Goal: Information Seeking & Learning: Learn about a topic

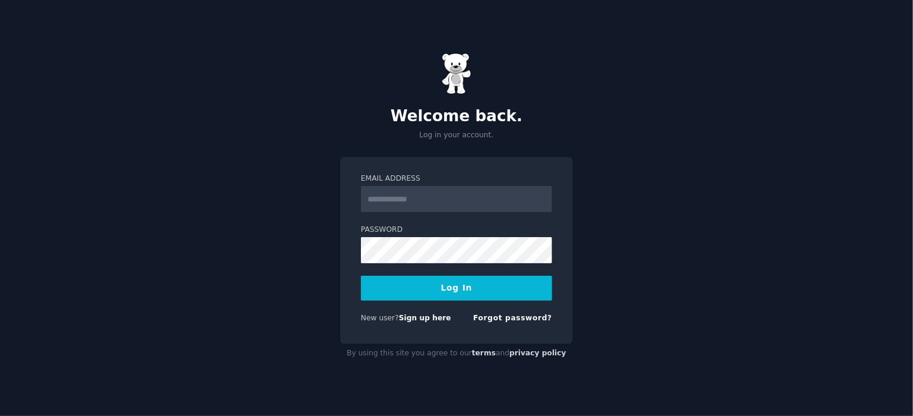
type input "**********"
click at [457, 292] on button "Log In" at bounding box center [456, 288] width 191 height 25
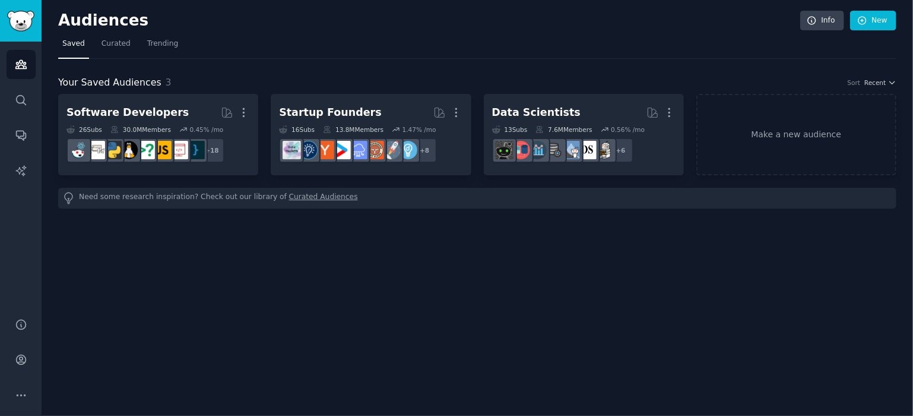
click at [429, 306] on div "Audiences Info New Saved Curated Trending Your Saved Audiences 3 Sort Recent So…" at bounding box center [478, 208] width 872 height 416
click at [24, 112] on link "Search" at bounding box center [21, 100] width 29 height 29
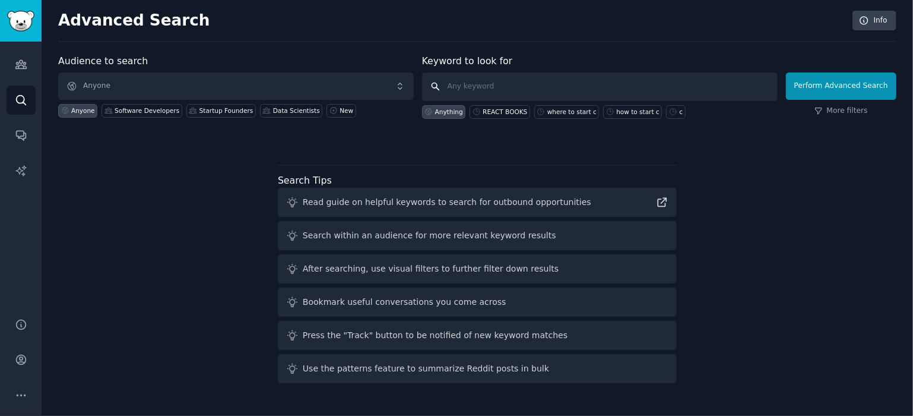
click at [523, 95] on input "text" at bounding box center [600, 86] width 356 height 29
type input "robotics education online"
click button "Perform Advanced Search" at bounding box center [841, 85] width 110 height 27
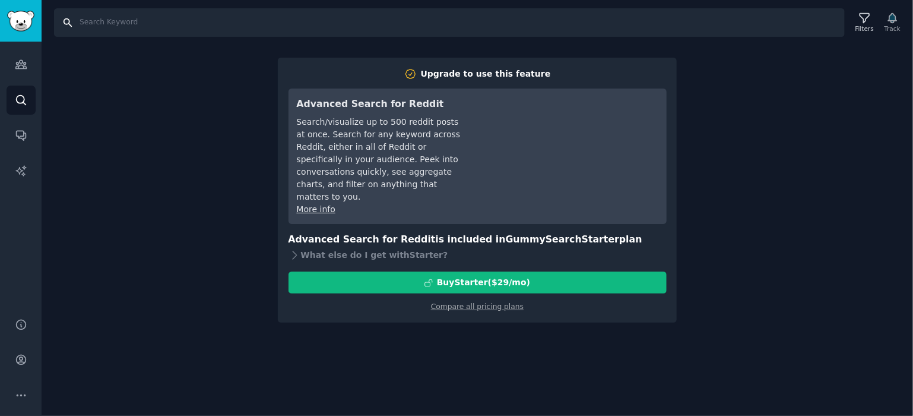
click at [86, 21] on input "Search" at bounding box center [449, 22] width 791 height 29
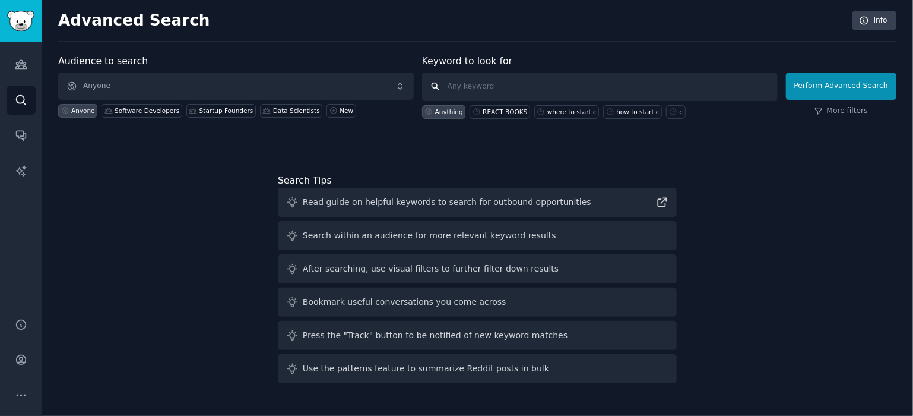
click at [483, 88] on input "text" at bounding box center [600, 86] width 356 height 29
type input "best robotics education onlıne"
click button "Perform Advanced Search" at bounding box center [841, 85] width 110 height 27
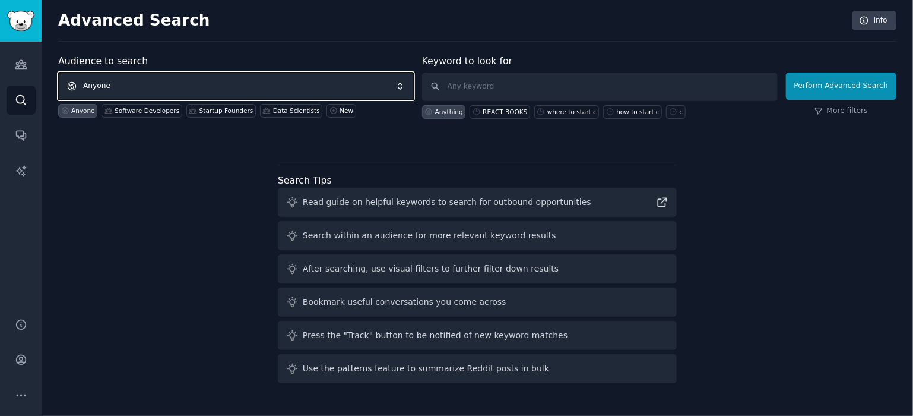
click at [107, 84] on span "Anyone" at bounding box center [236, 85] width 356 height 27
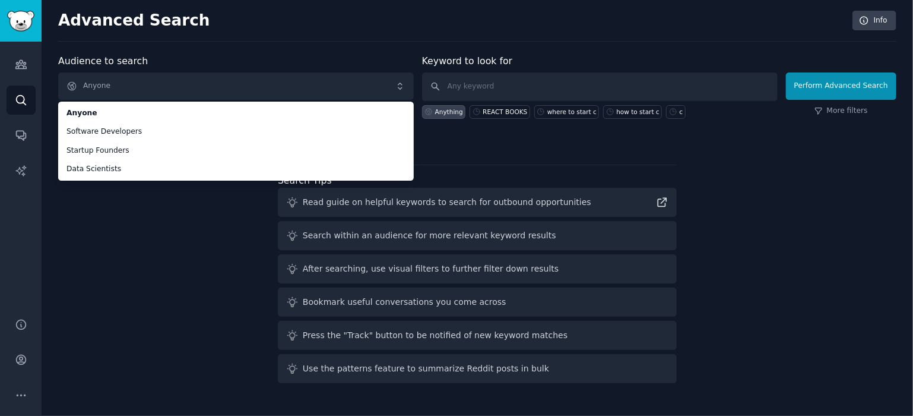
click at [147, 277] on div "Audience to search Anyone Anyone Software Developers Startup Founders Data Scie…" at bounding box center [477, 221] width 838 height 334
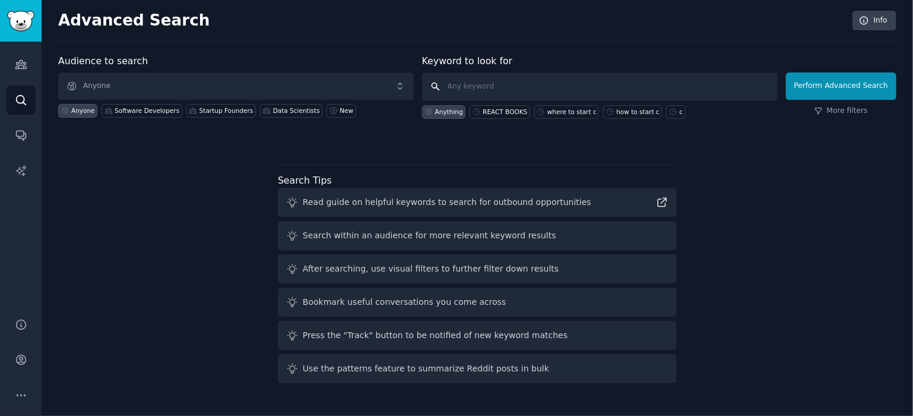
click at [493, 89] on input "text" at bounding box center [600, 86] width 356 height 29
type input "best online robotics education"
click button "Perform Advanced Search" at bounding box center [841, 85] width 110 height 27
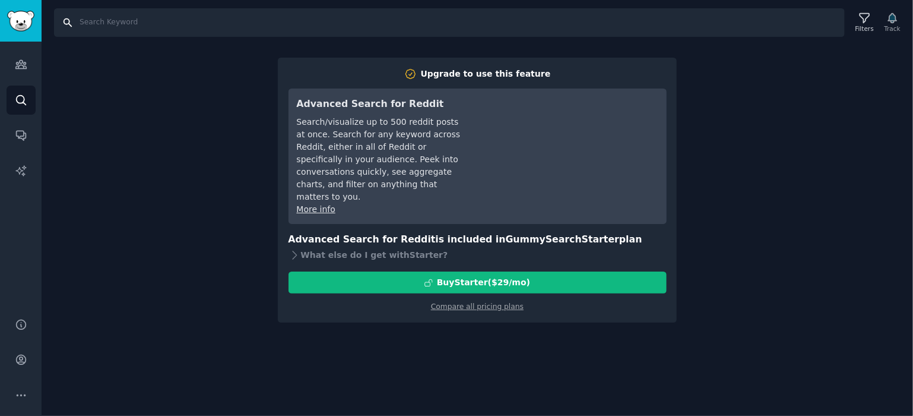
click at [228, 21] on input "Search" at bounding box center [449, 22] width 791 height 29
type input "best online robotics education"
click at [29, 100] on link "Search" at bounding box center [21, 100] width 29 height 29
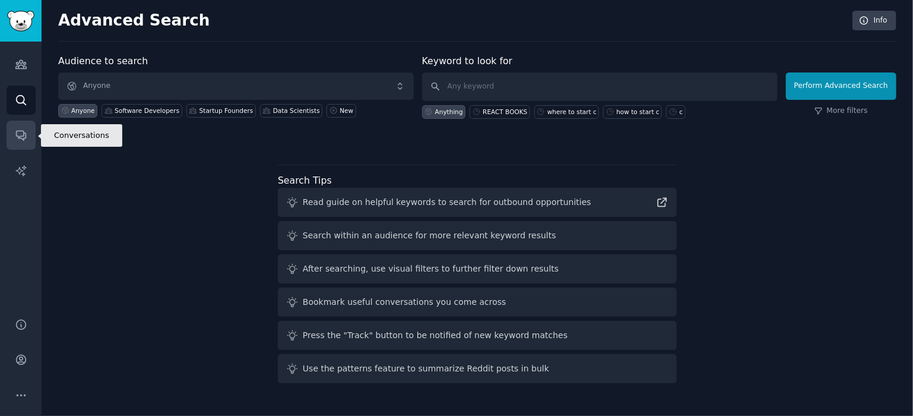
click at [22, 141] on link "Conversations" at bounding box center [21, 135] width 29 height 29
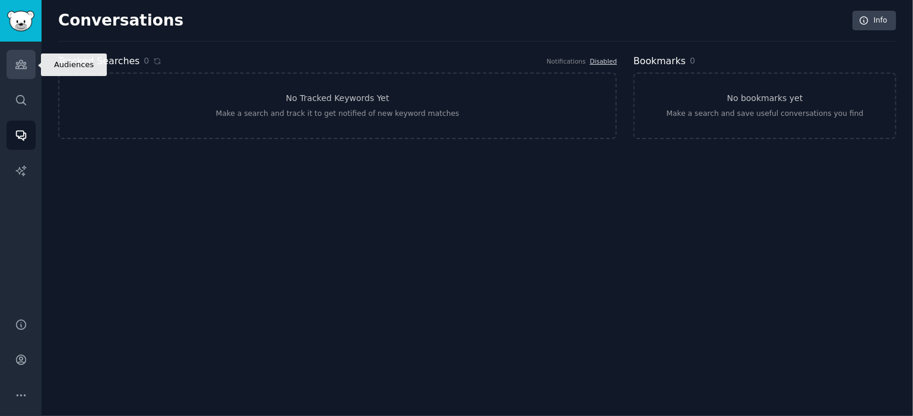
click at [23, 61] on icon "Sidebar" at bounding box center [20, 65] width 11 height 8
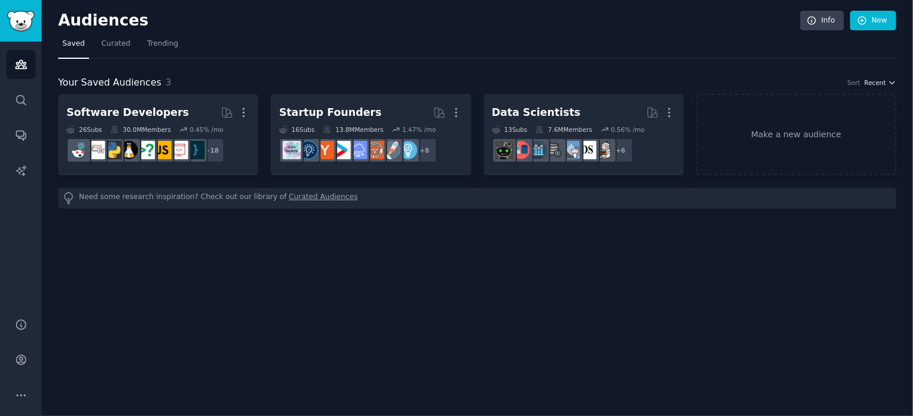
click at [886, 84] on span "Recent" at bounding box center [875, 82] width 21 height 8
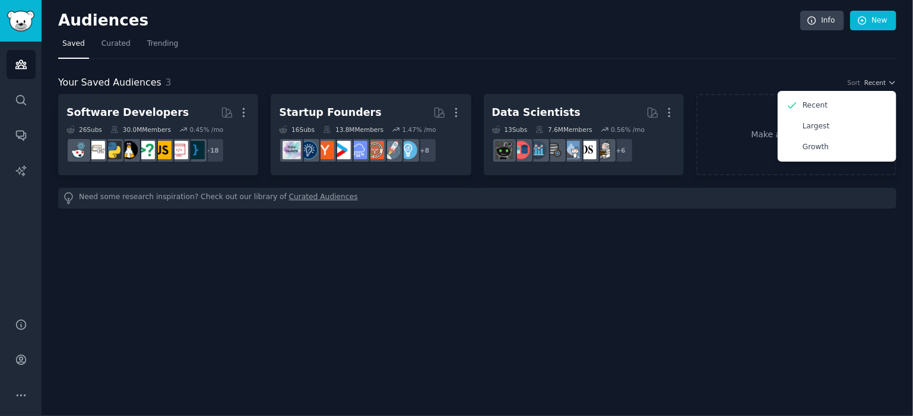
click at [796, 295] on div "Audiences Info New Saved Curated Trending Your Saved Audiences 3 Sort Recent Re…" at bounding box center [478, 208] width 872 height 416
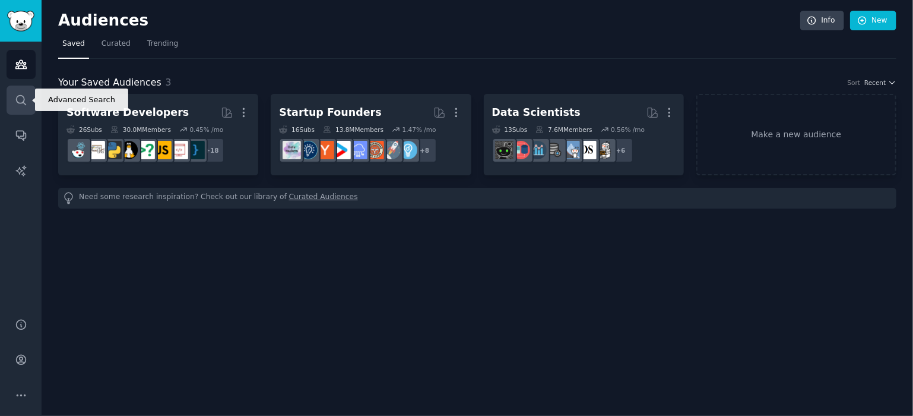
click at [24, 109] on link "Search" at bounding box center [21, 100] width 29 height 29
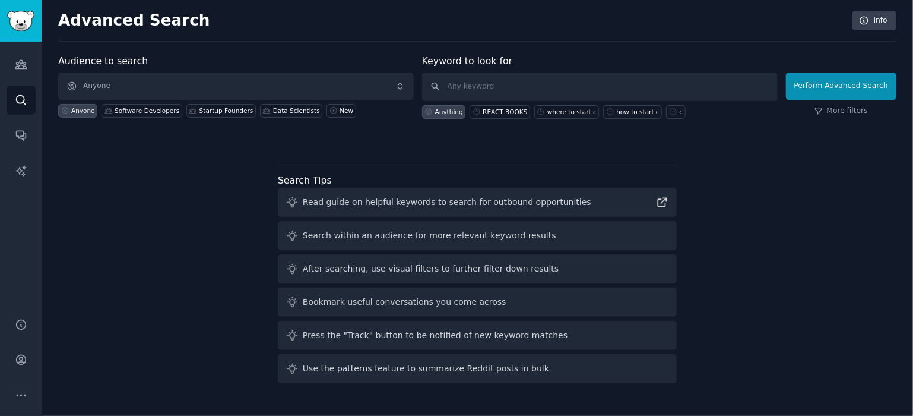
click at [843, 116] on div "Perform Advanced Search More filters" at bounding box center [841, 89] width 110 height 59
click at [848, 113] on link "More filters" at bounding box center [841, 111] width 53 height 11
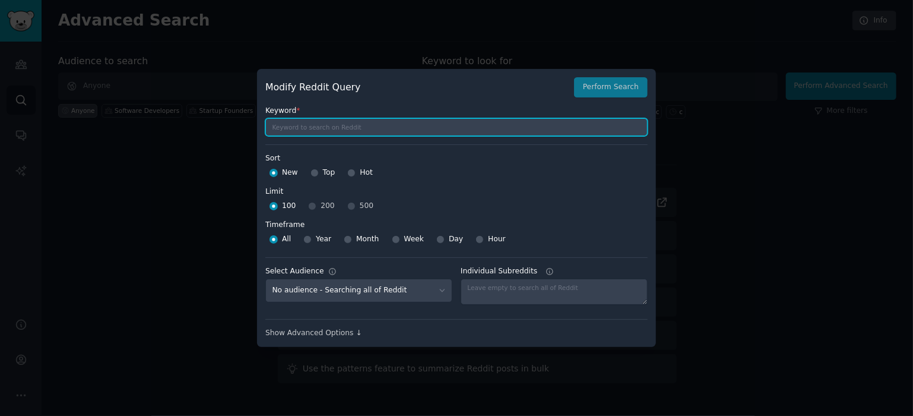
click at [321, 129] on input "text" at bounding box center [456, 127] width 382 height 18
type input "robotics"
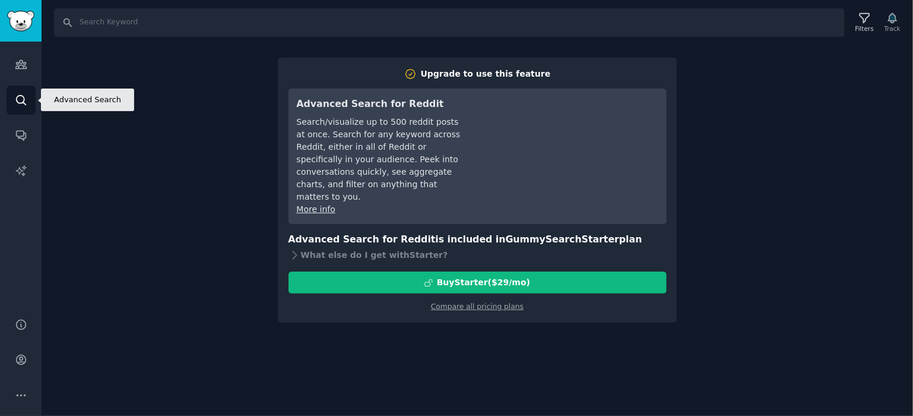
click at [20, 104] on icon "Sidebar" at bounding box center [21, 100] width 12 height 12
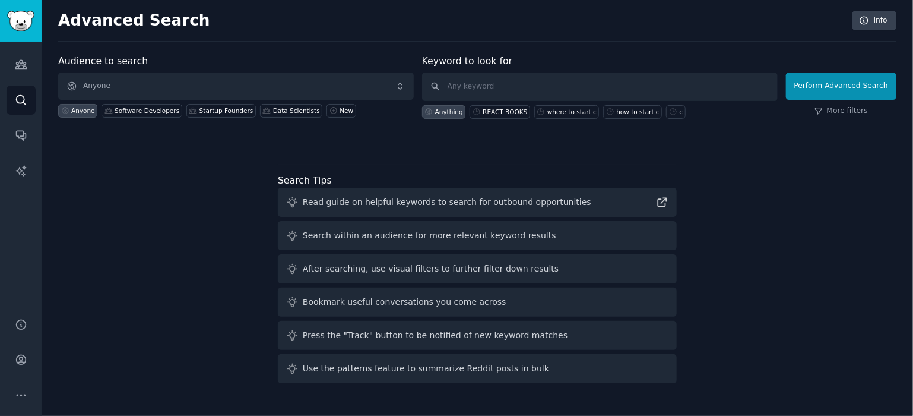
click at [106, 58] on label "Audience to search" at bounding box center [103, 60] width 90 height 11
click at [458, 86] on input "text" at bounding box center [600, 86] width 356 height 29
click at [295, 237] on icon at bounding box center [292, 235] width 12 height 12
click at [24, 167] on icon "Sidebar" at bounding box center [21, 170] width 12 height 12
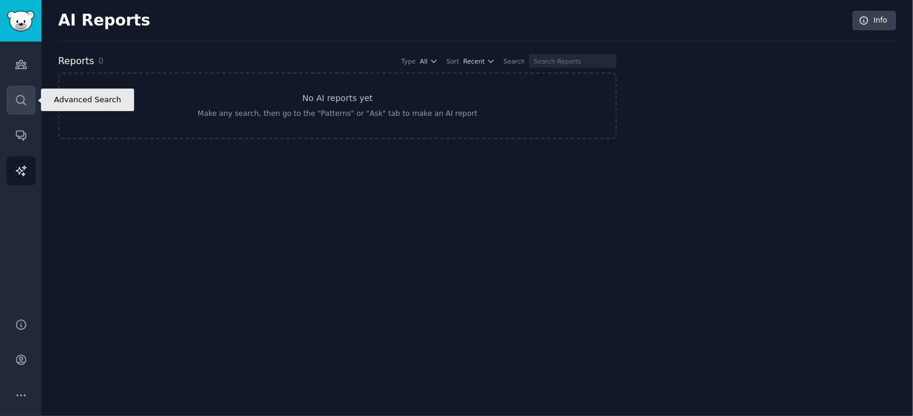
click at [25, 109] on link "Search" at bounding box center [21, 100] width 29 height 29
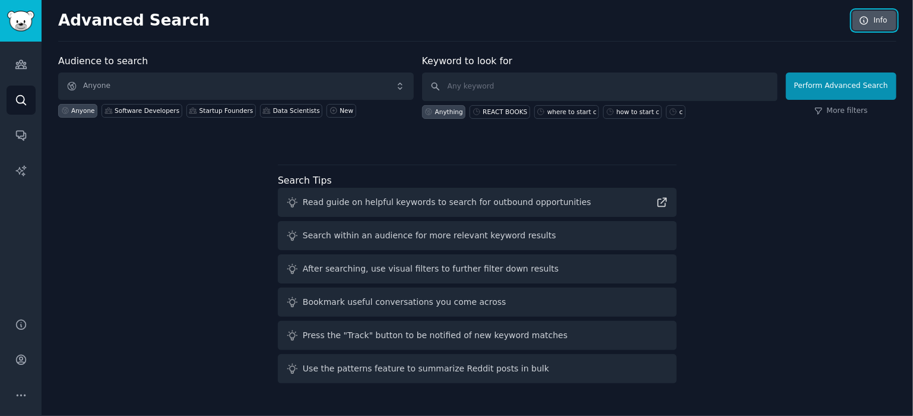
click at [880, 24] on link "Info" at bounding box center [875, 21] width 44 height 20
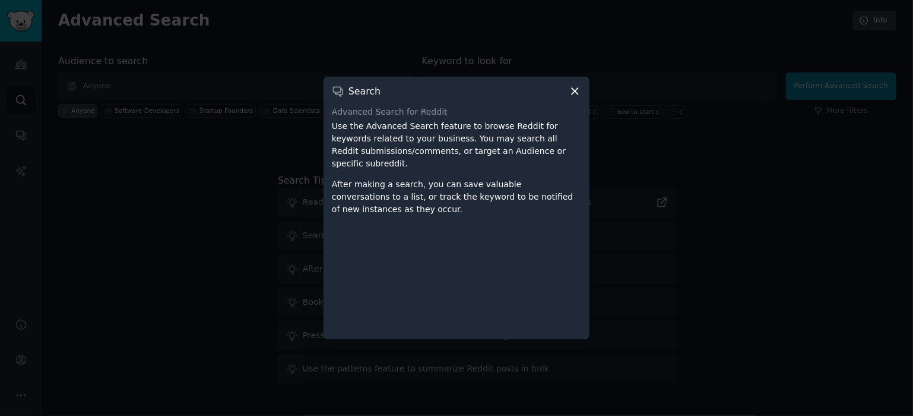
click at [578, 97] on icon at bounding box center [575, 91] width 12 height 12
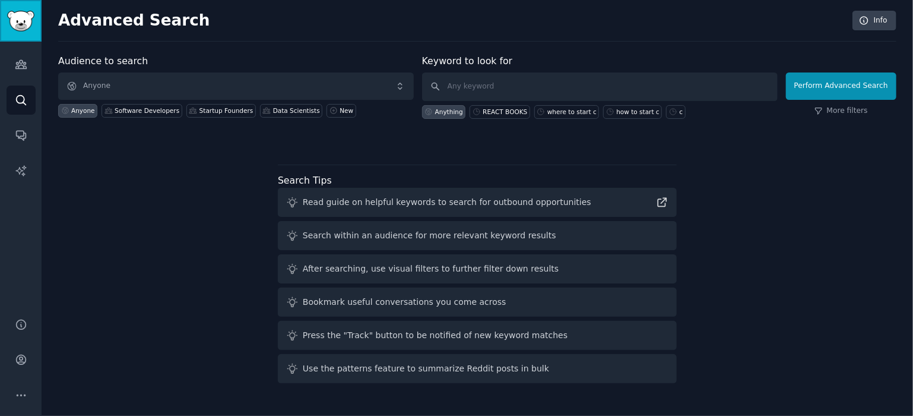
click at [17, 29] on img "Sidebar" at bounding box center [20, 21] width 27 height 21
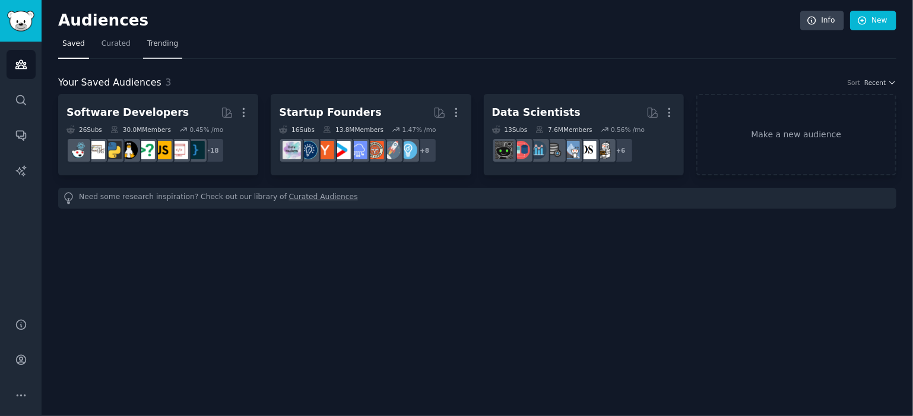
click at [163, 37] on link "Trending" at bounding box center [162, 46] width 39 height 24
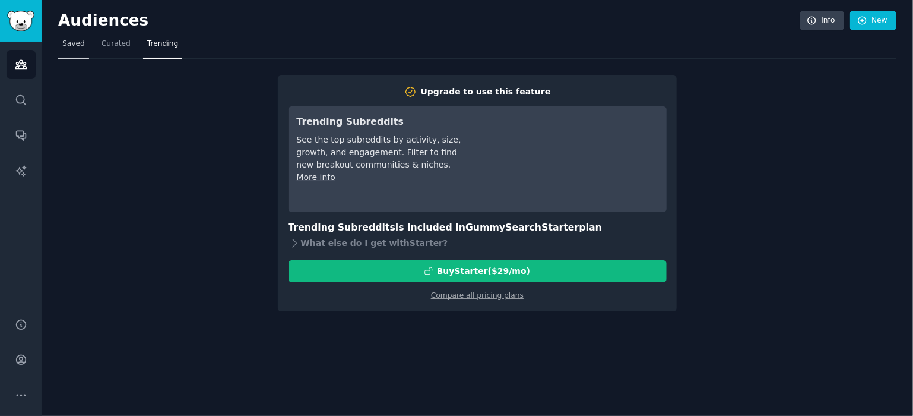
click at [83, 46] on link "Saved" at bounding box center [73, 46] width 31 height 24
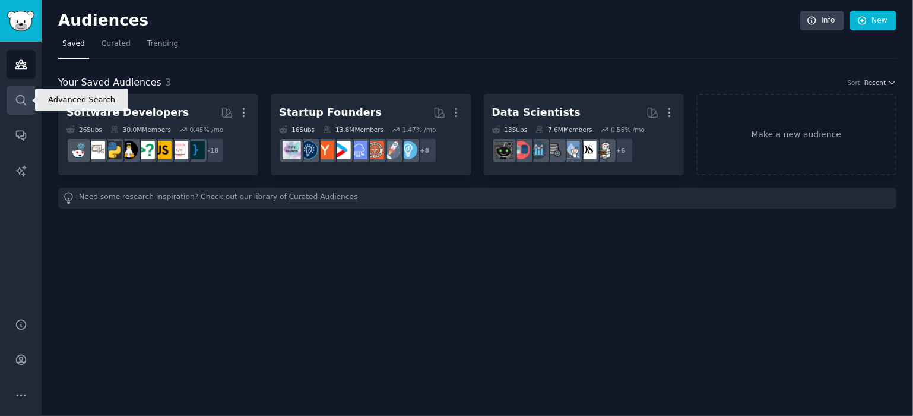
click at [18, 106] on icon "Sidebar" at bounding box center [21, 100] width 12 height 12
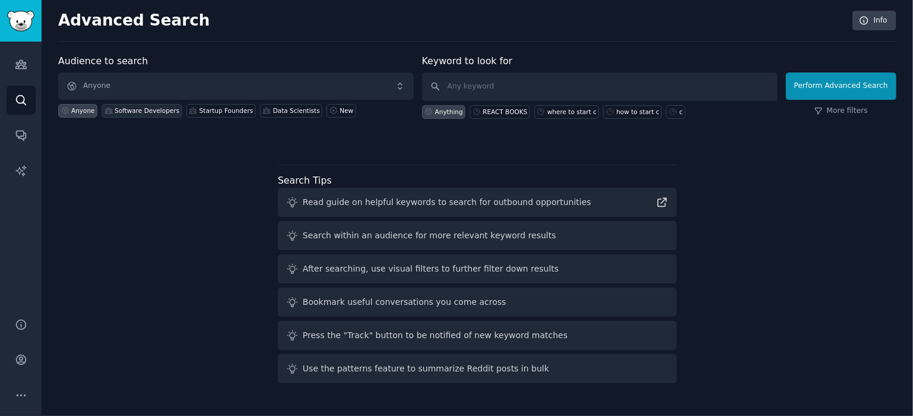
click at [133, 114] on div "Software Developers" at bounding box center [142, 111] width 81 height 14
click at [494, 111] on div "REACT BOOKS" at bounding box center [505, 111] width 45 height 8
type input "REACT BOOKS"
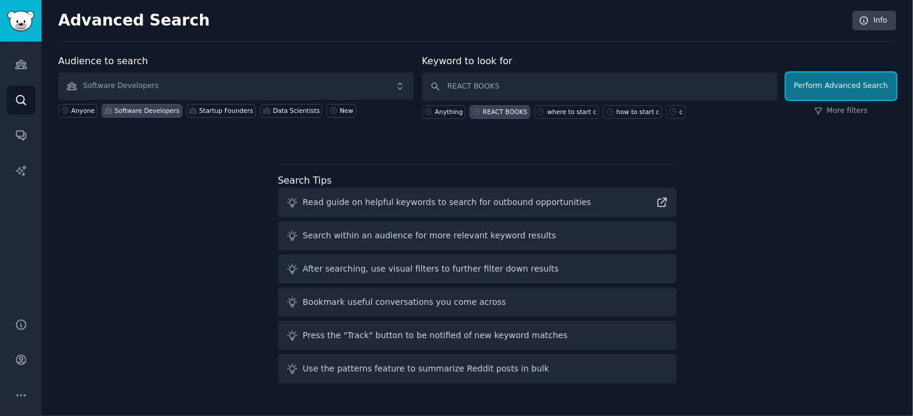
click at [882, 94] on button "Perform Advanced Search" at bounding box center [841, 85] width 110 height 27
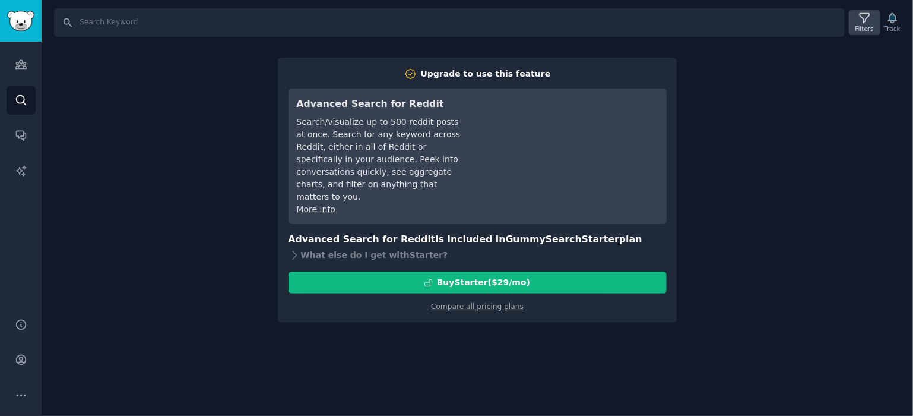
click at [873, 24] on div "Filters" at bounding box center [865, 28] width 18 height 8
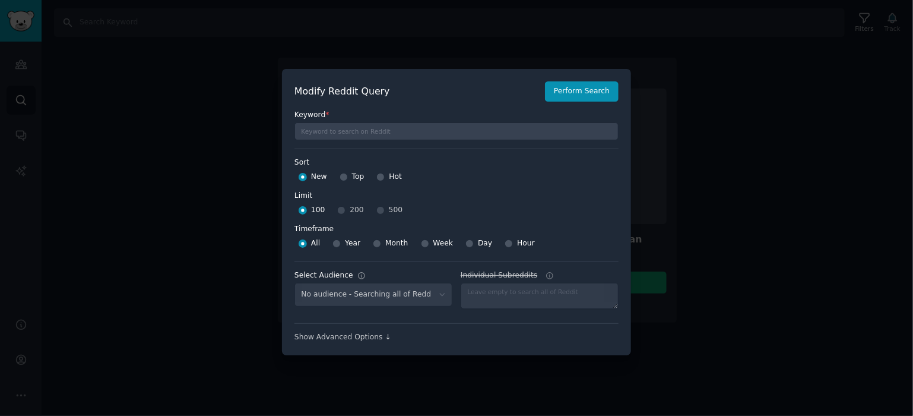
select select "ba4a637883"
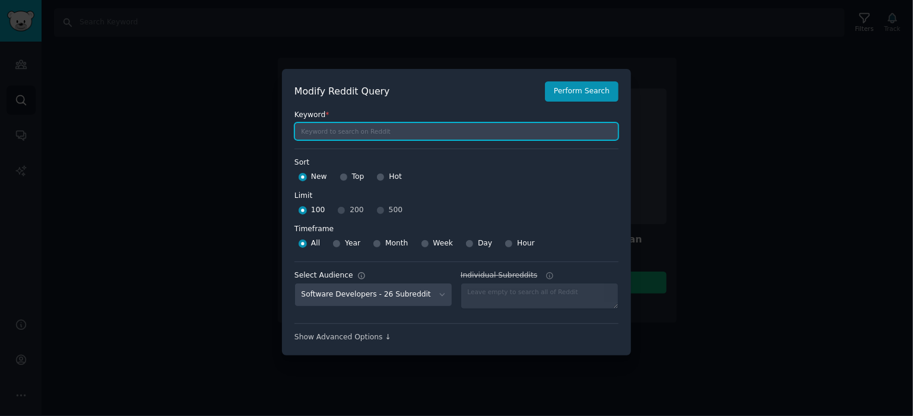
click at [342, 137] on input "text" at bounding box center [457, 131] width 324 height 18
type input "robotics"
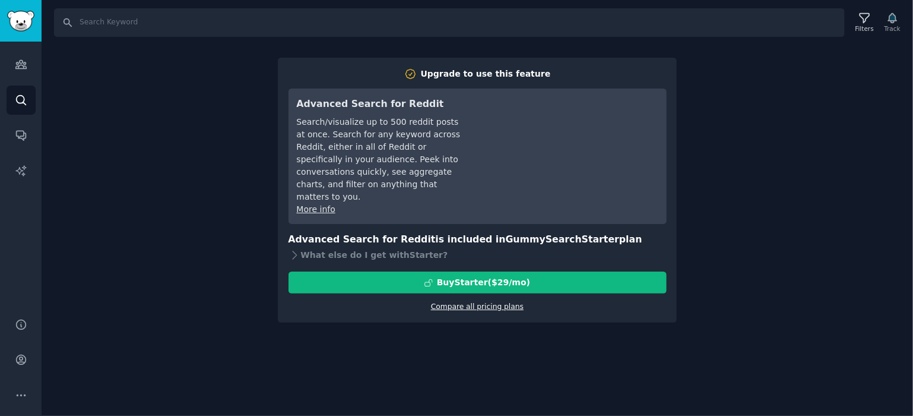
click at [468, 302] on link "Compare all pricing plans" at bounding box center [477, 306] width 93 height 8
click at [18, 92] on link "Search" at bounding box center [21, 100] width 29 height 29
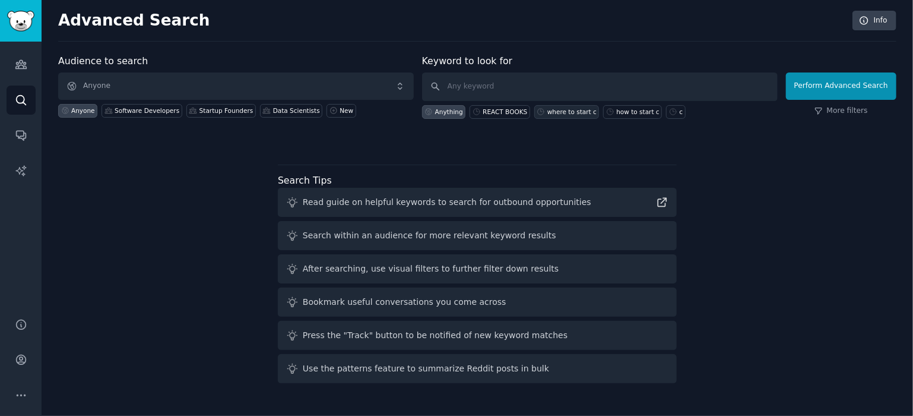
click at [574, 115] on div "where to start c" at bounding box center [566, 112] width 65 height 14
type input "where to start c"
click at [853, 113] on link "More filters" at bounding box center [841, 111] width 53 height 11
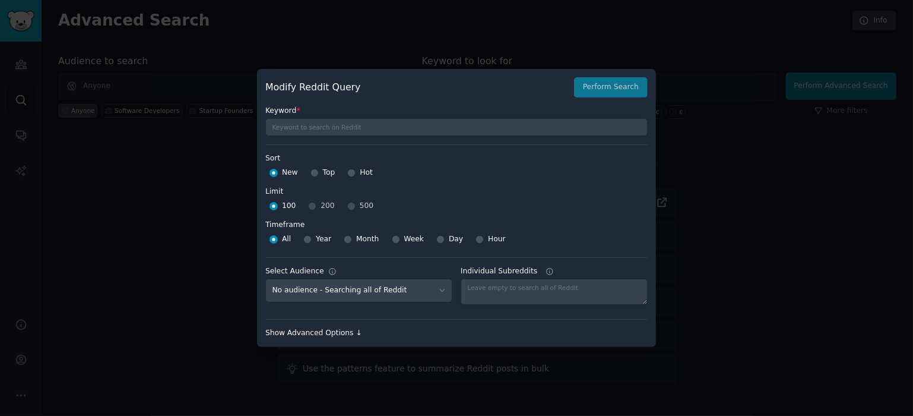
click at [316, 331] on div "Show Advanced Options ↓" at bounding box center [456, 333] width 382 height 11
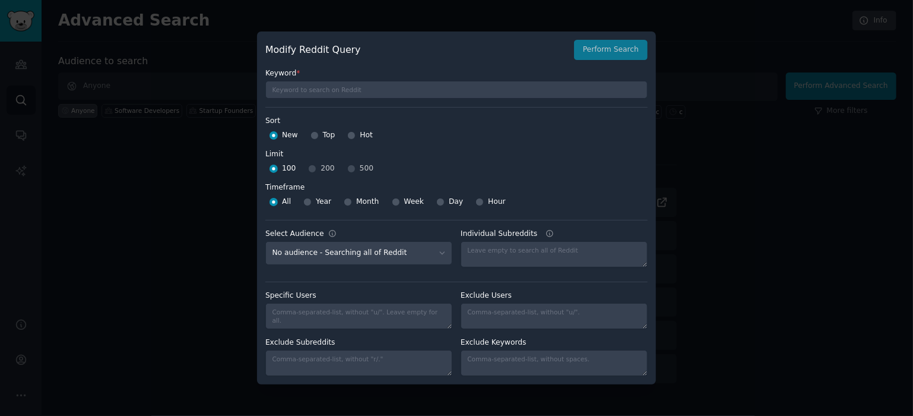
click at [607, 50] on div "Modify Reddit Query Perform Search" at bounding box center [456, 50] width 382 height 20
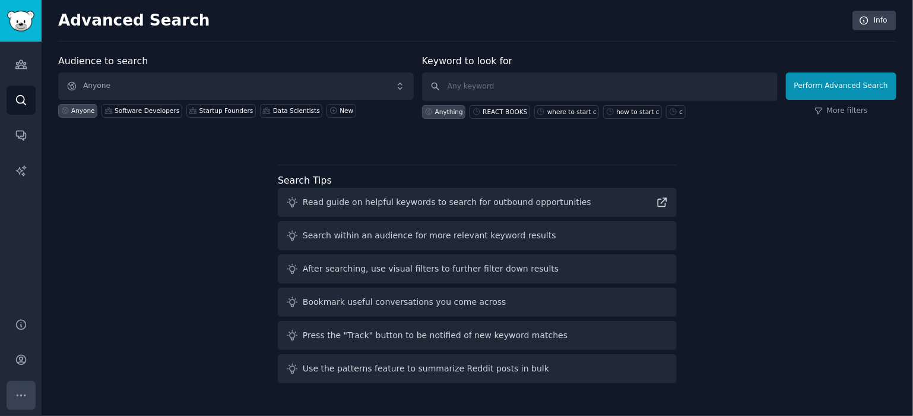
click at [21, 394] on icon "Sidebar" at bounding box center [21, 394] width 8 height 1
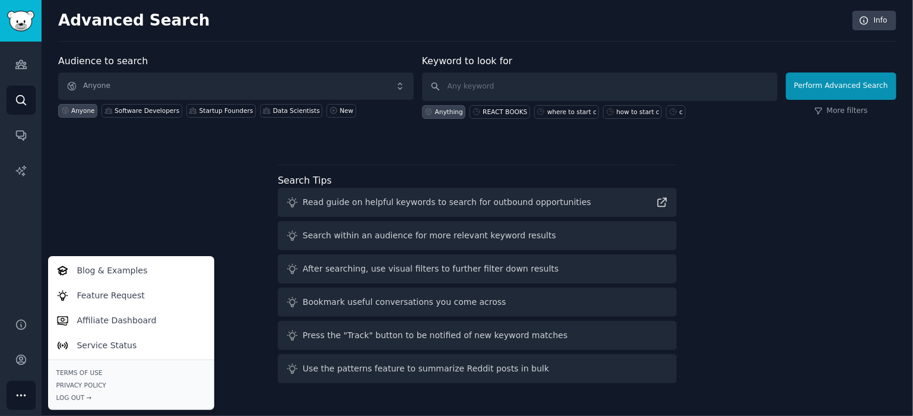
click at [140, 205] on div "Audience to search Anyone Anyone Software Developers Startup Founders Data Scie…" at bounding box center [477, 221] width 838 height 334
